Goal: Task Accomplishment & Management: Complete application form

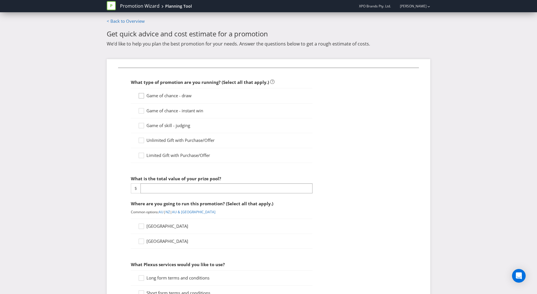
click at [141, 96] on icon at bounding box center [142, 97] width 9 height 9
click at [0, 0] on input "Game of chance - draw" at bounding box center [0, 0] width 0 height 0
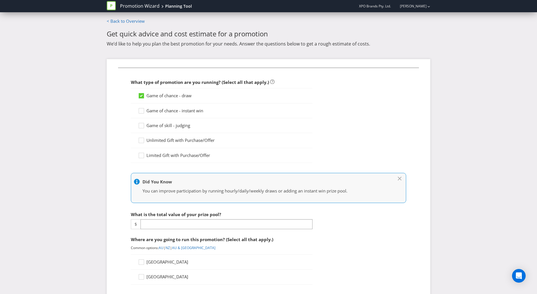
scroll to position [106, 0]
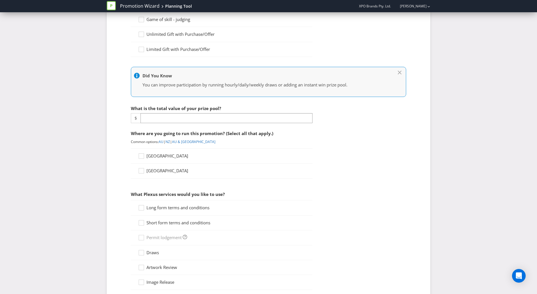
click at [183, 123] on fieldset "What type of promotion are you running? (Select all that apply.) Game of chance…" at bounding box center [268, 175] width 301 height 427
click at [187, 120] on input "number" at bounding box center [227, 118] width 172 height 10
type input "5000"
click at [141, 155] on div at bounding box center [141, 153] width 3 height 3
click at [0, 0] on input "[GEOGRAPHIC_DATA]" at bounding box center [0, 0] width 0 height 0
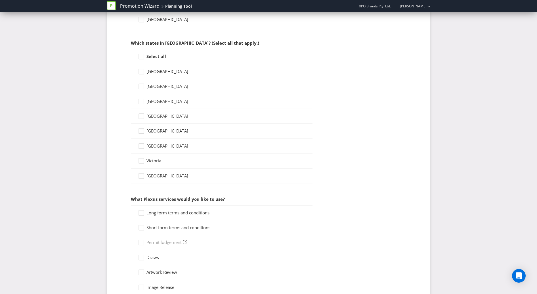
scroll to position [256, 0]
click at [146, 88] on icon at bounding box center [142, 88] width 9 height 9
click at [0, 0] on input "[GEOGRAPHIC_DATA]" at bounding box center [0, 0] width 0 height 0
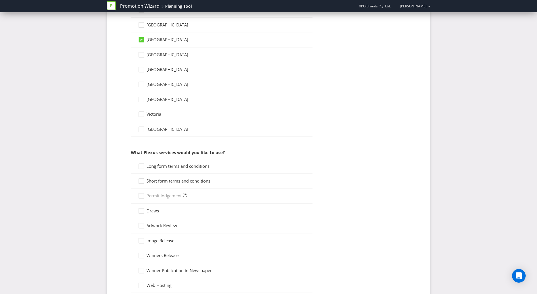
scroll to position [368, 0]
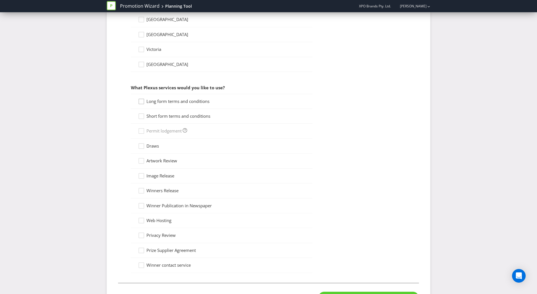
click at [143, 104] on icon at bounding box center [141, 101] width 5 height 5
click at [0, 0] on input "Long form terms and conditions" at bounding box center [0, 0] width 0 height 0
drag, startPoint x: 141, startPoint y: 114, endPoint x: 144, endPoint y: 114, distance: 2.9
click at [141, 114] on div at bounding box center [141, 114] width 3 height 3
click at [0, 0] on input "Short form terms and conditions" at bounding box center [0, 0] width 0 height 0
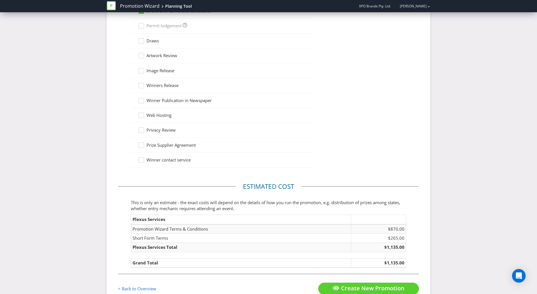
scroll to position [472, 0]
click at [143, 42] on icon at bounding box center [142, 43] width 9 height 9
click at [0, 0] on input "Draws" at bounding box center [0, 0] width 0 height 0
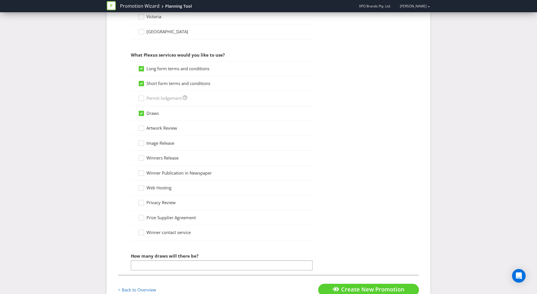
scroll to position [420, 0]
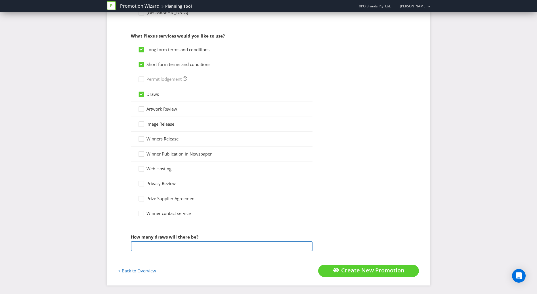
click at [149, 248] on input "number" at bounding box center [222, 246] width 182 height 10
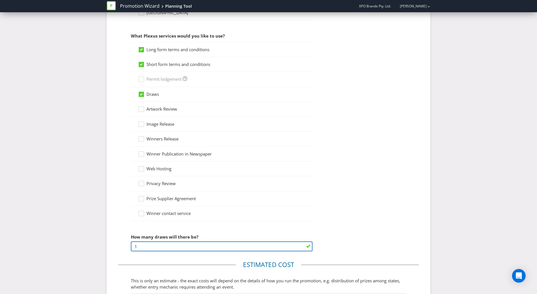
type input "1"
